Goal: Information Seeking & Learning: Learn about a topic

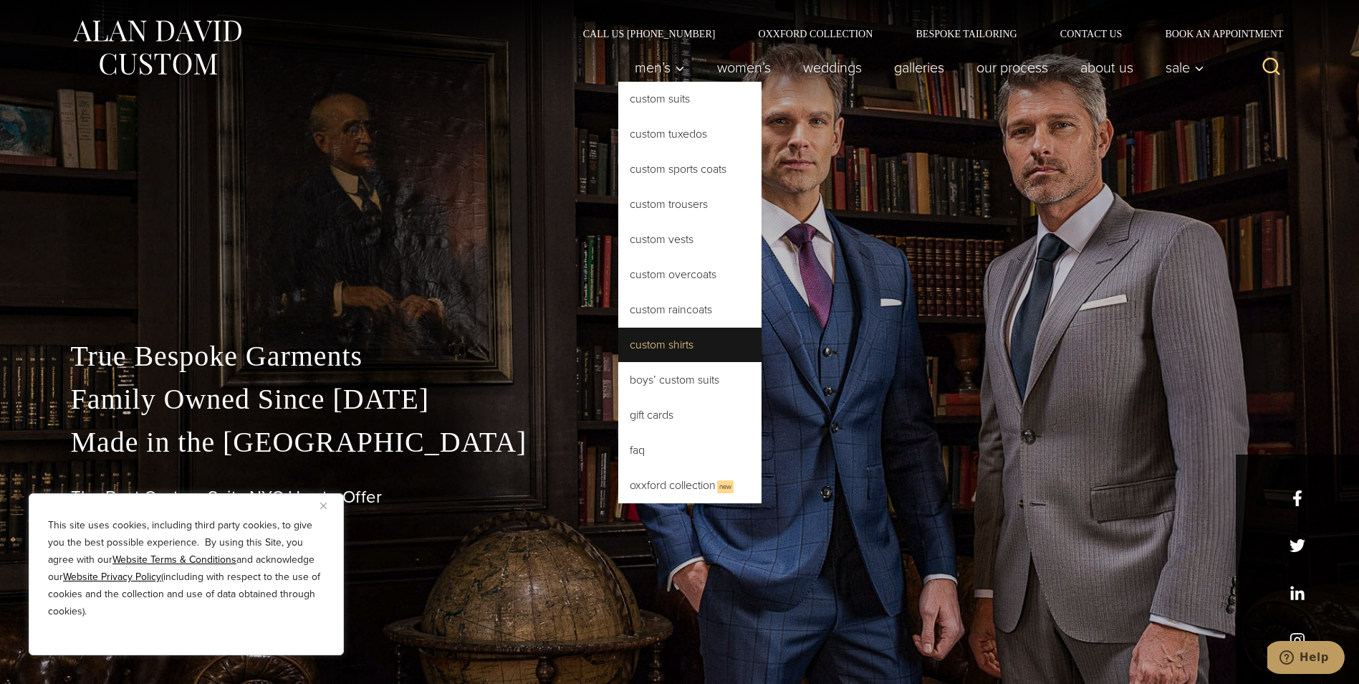
click at [676, 343] on link "Custom Shirts" at bounding box center [689, 344] width 143 height 34
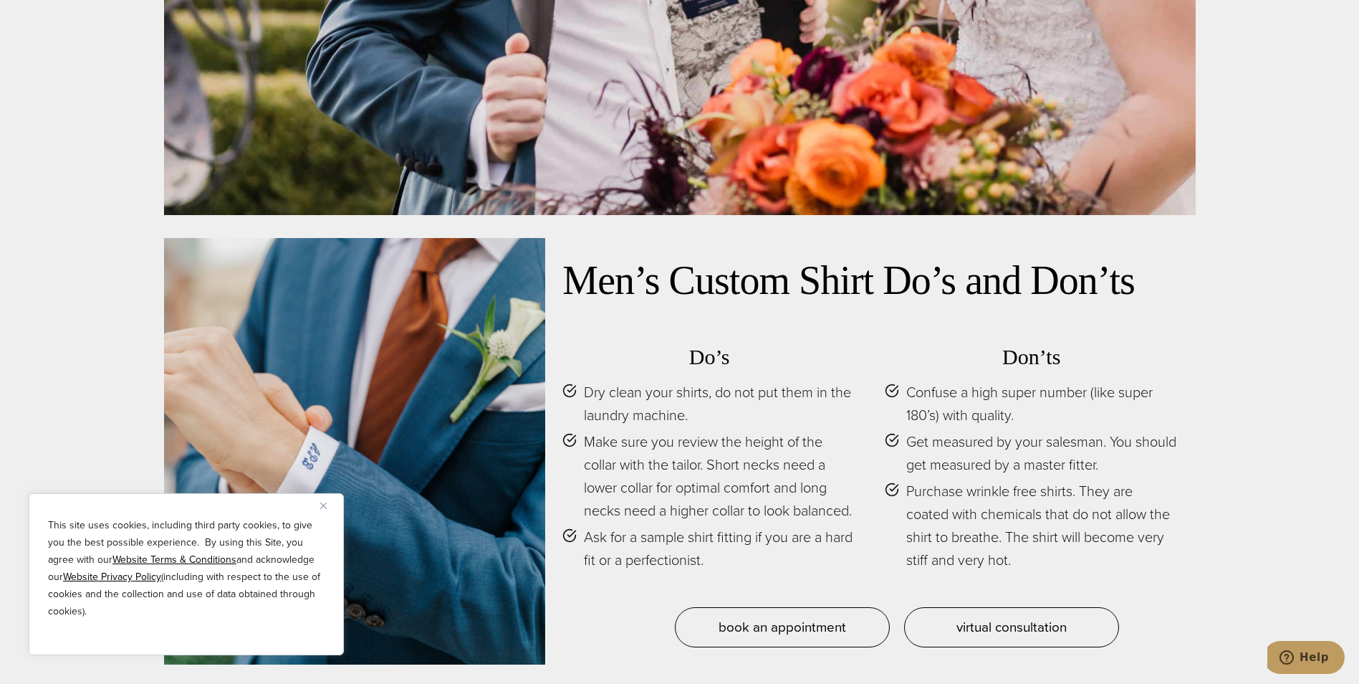
scroll to position [6664, 0]
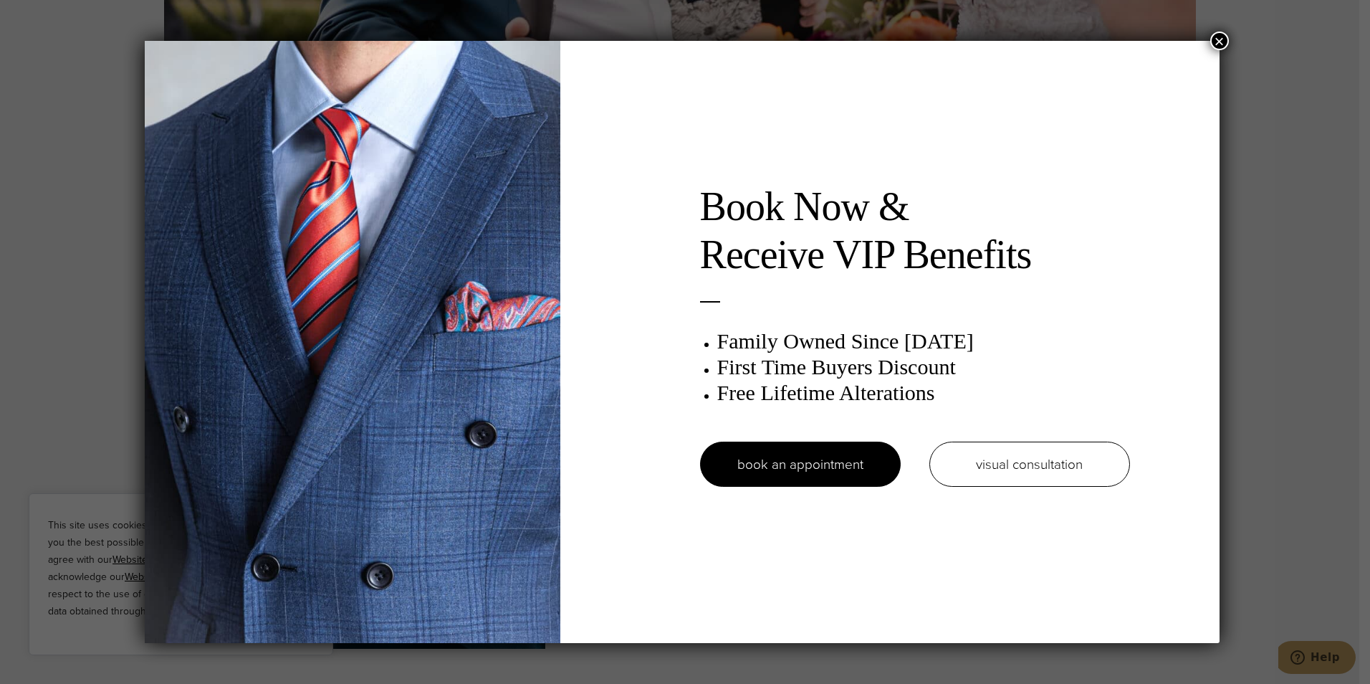
click at [1228, 38] on button "×" at bounding box center [1219, 41] width 19 height 19
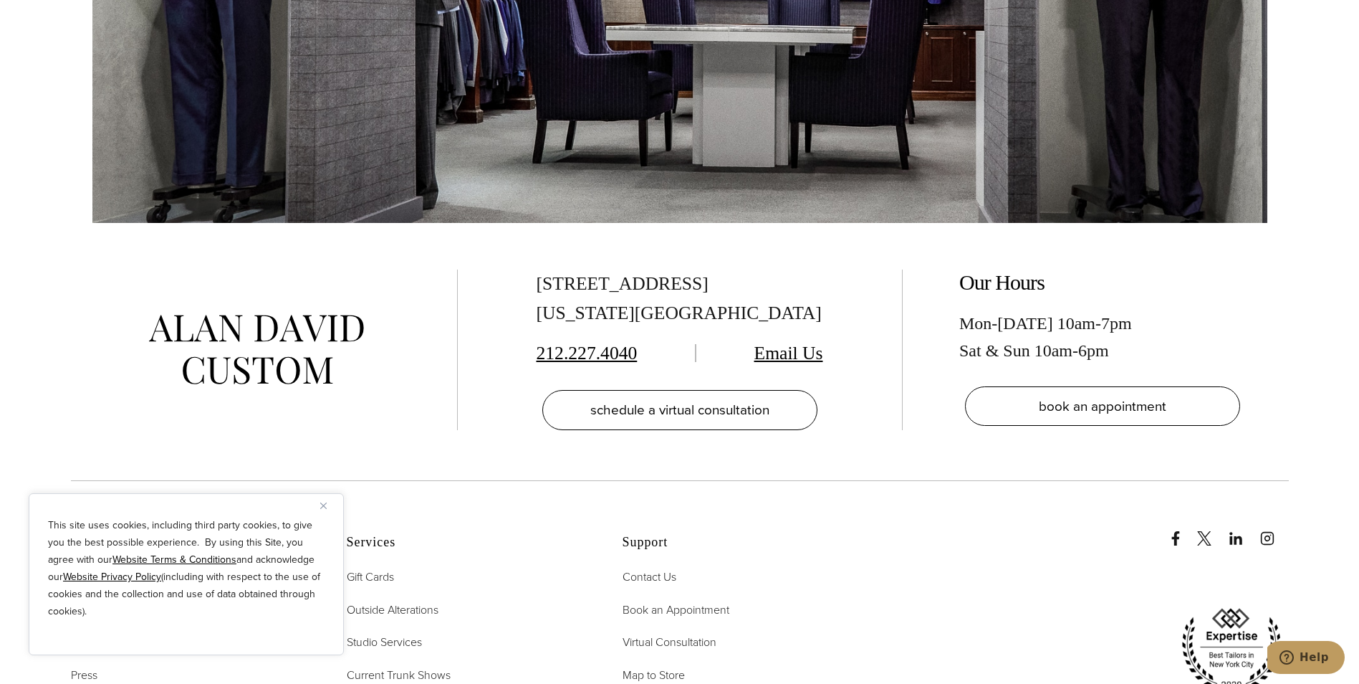
scroll to position [8886, 0]
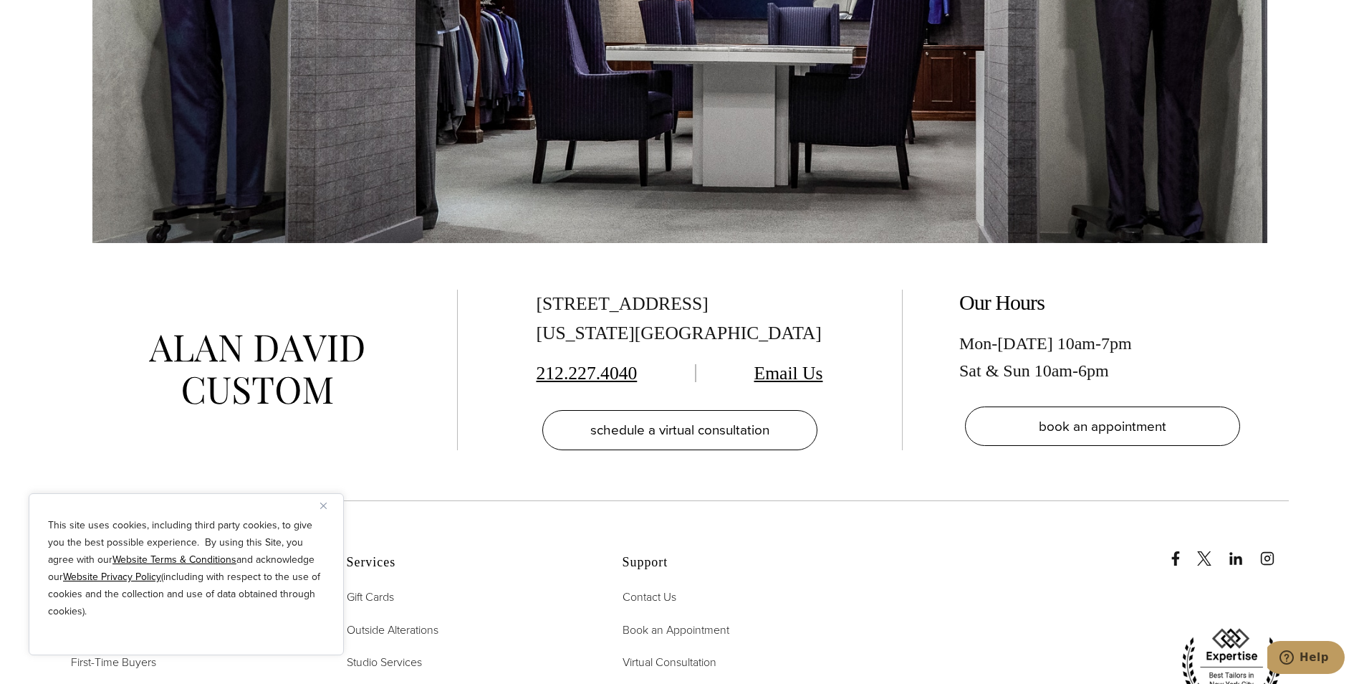
click at [331, 500] on button "Close" at bounding box center [328, 505] width 17 height 17
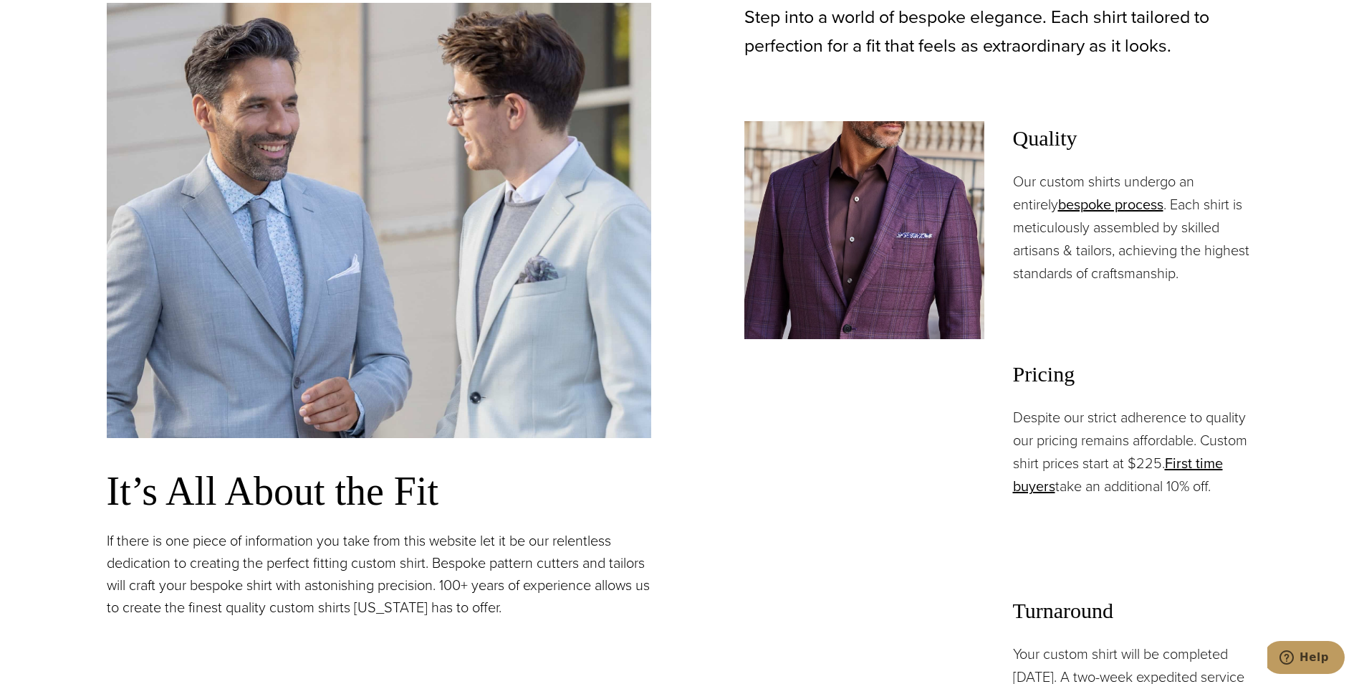
scroll to position [1003, 0]
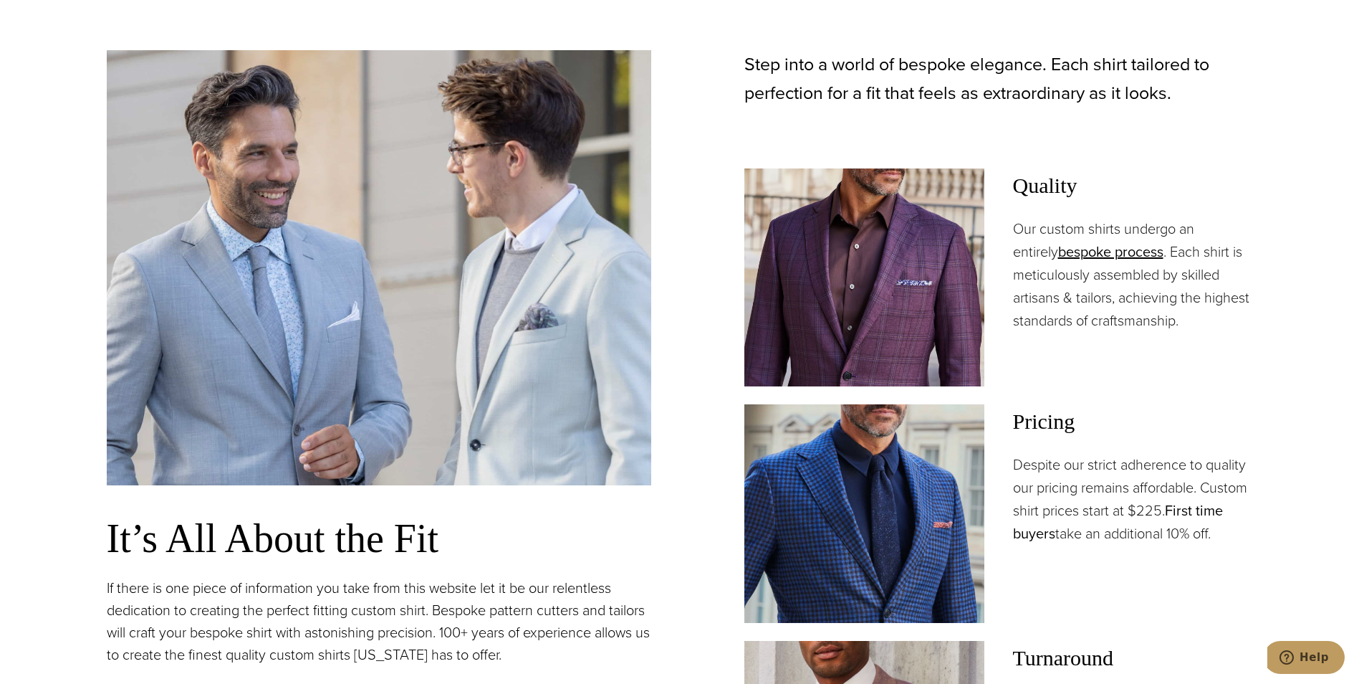
click at [1038, 537] on link "First time buyers" at bounding box center [1118, 521] width 210 height 44
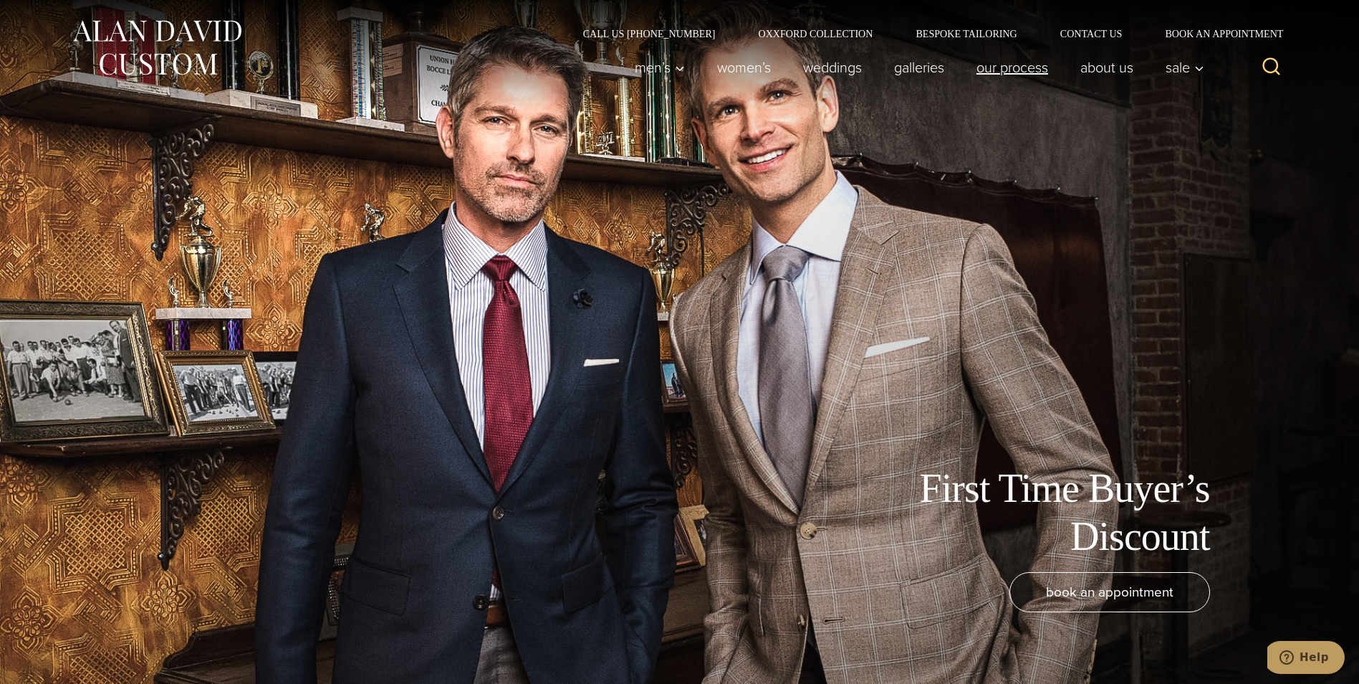
click at [998, 77] on link "Our Process" at bounding box center [1012, 67] width 104 height 29
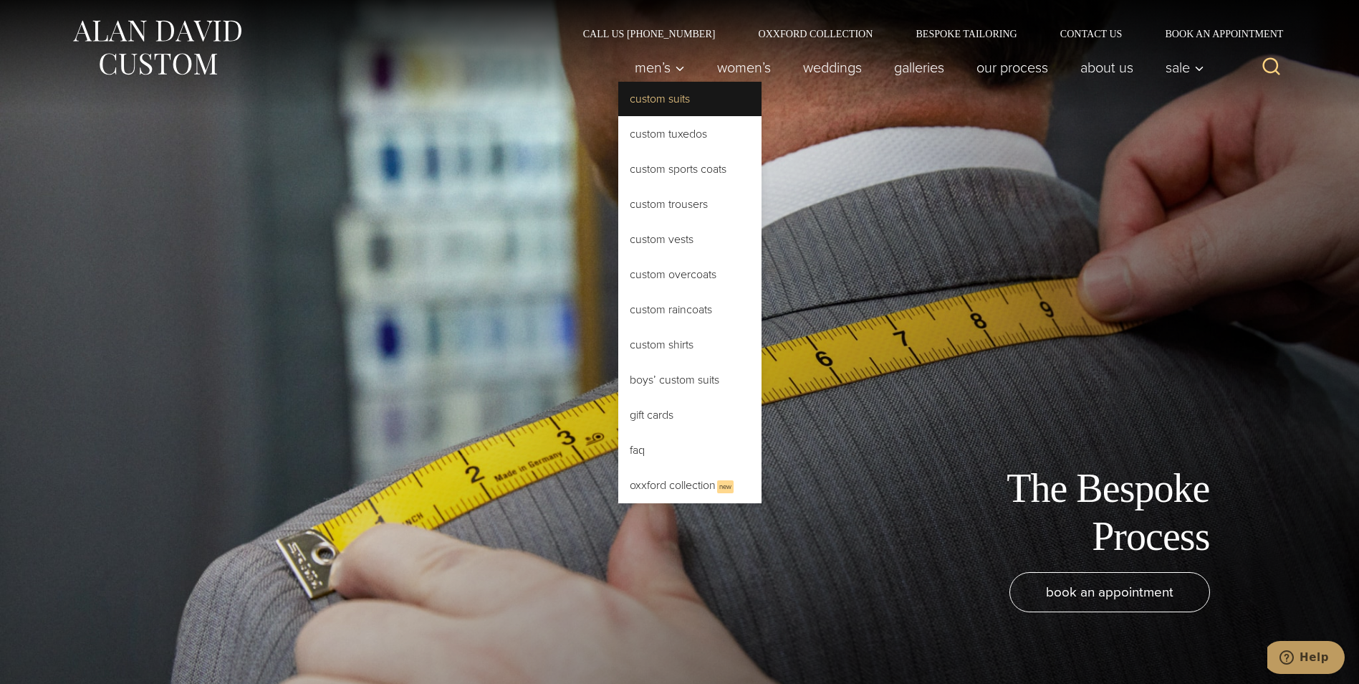
click at [652, 96] on link "Custom Suits" at bounding box center [689, 99] width 143 height 34
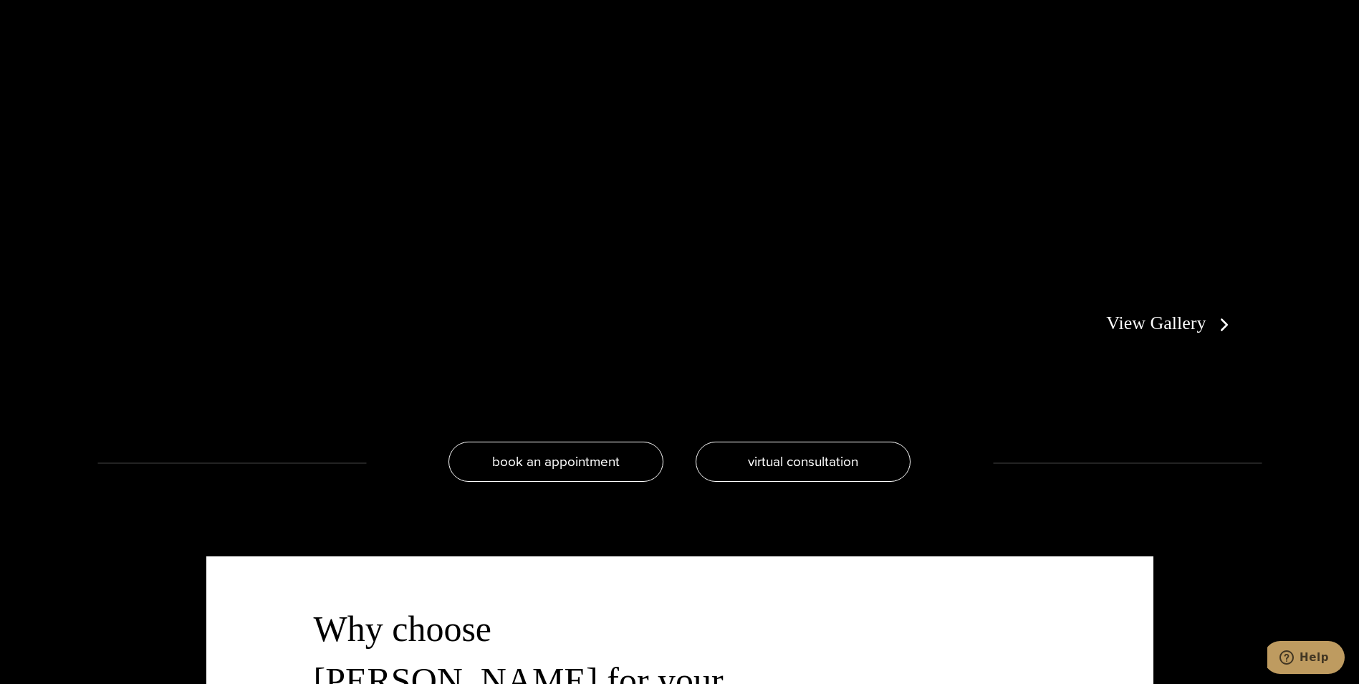
scroll to position [3225, 0]
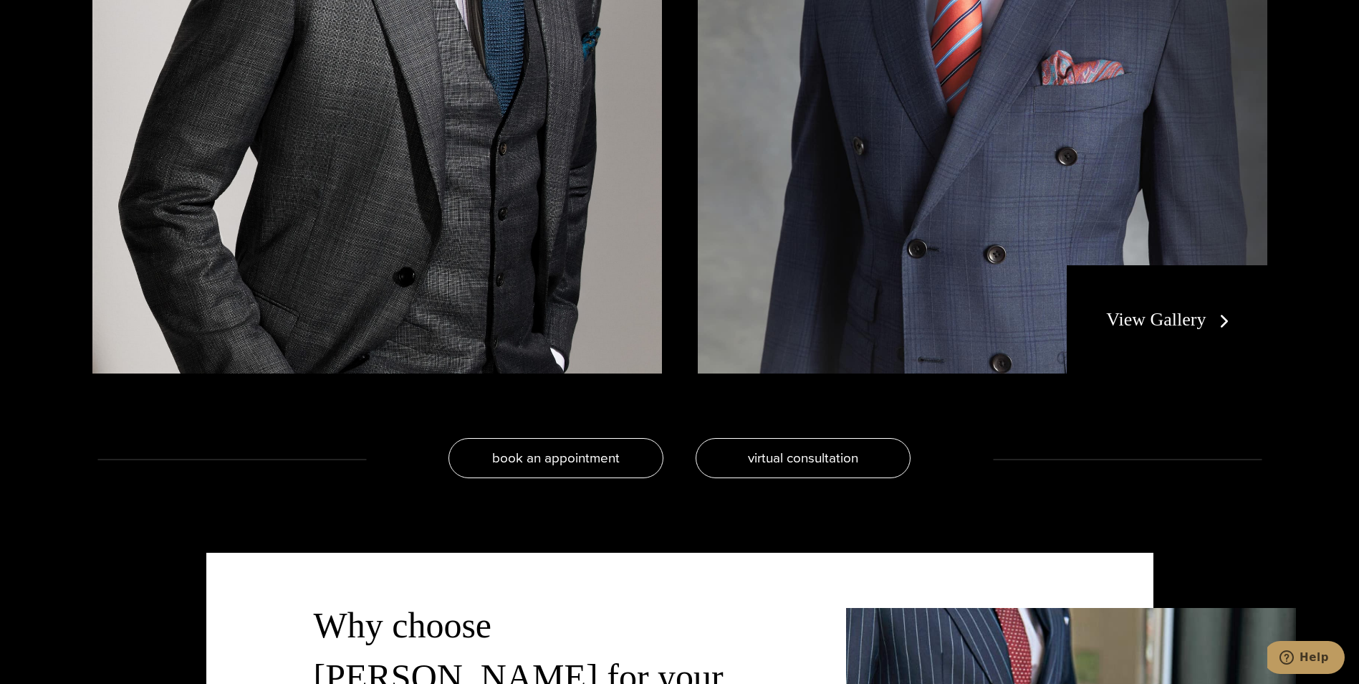
click at [1210, 318] on link "View Gallery" at bounding box center [1170, 319] width 128 height 21
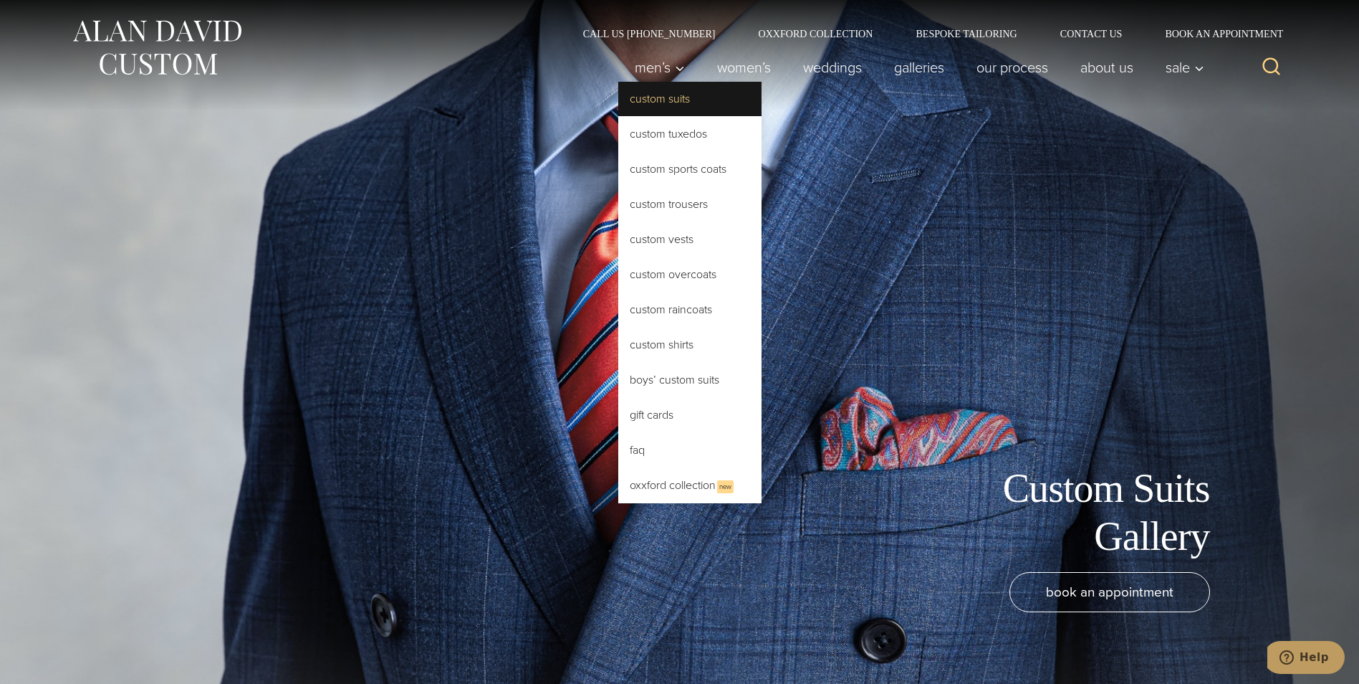
click at [653, 88] on link "Custom Suits" at bounding box center [689, 99] width 143 height 34
